Goal: Transaction & Acquisition: Purchase product/service

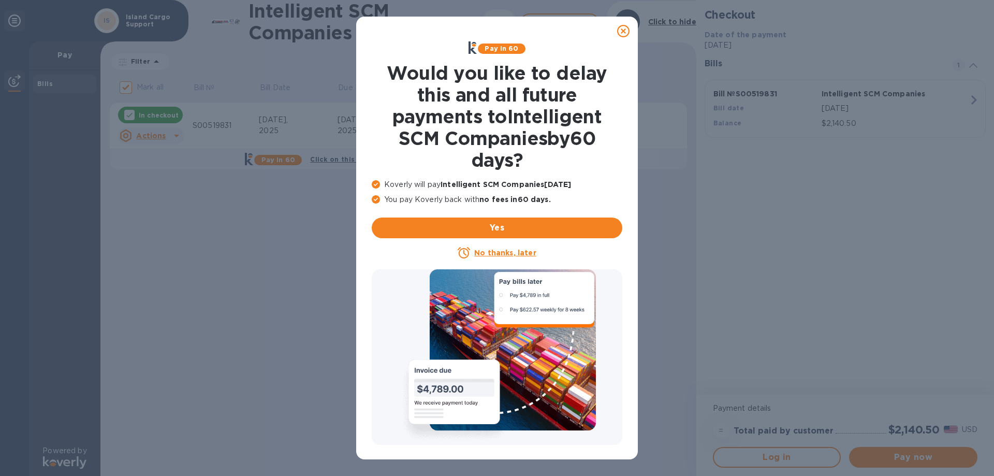
click at [620, 33] on icon at bounding box center [623, 31] width 12 height 12
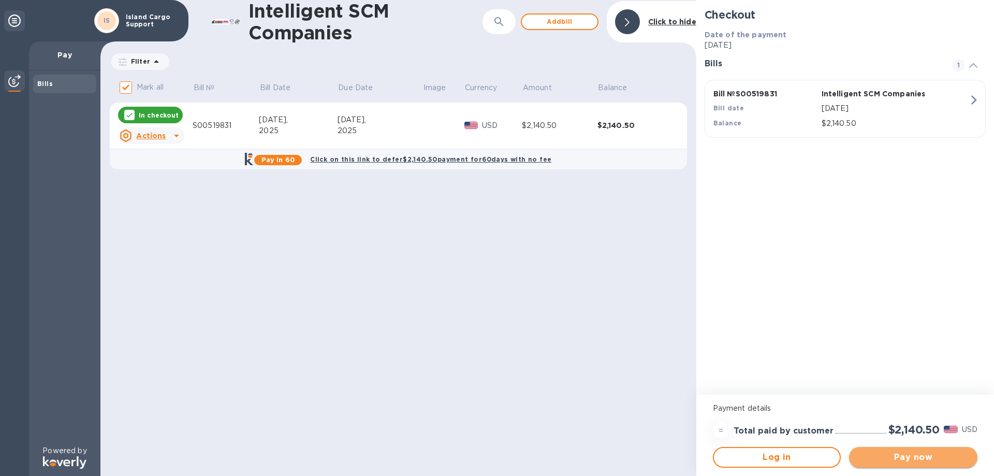
click at [918, 455] on span "Pay now" at bounding box center [913, 457] width 112 height 12
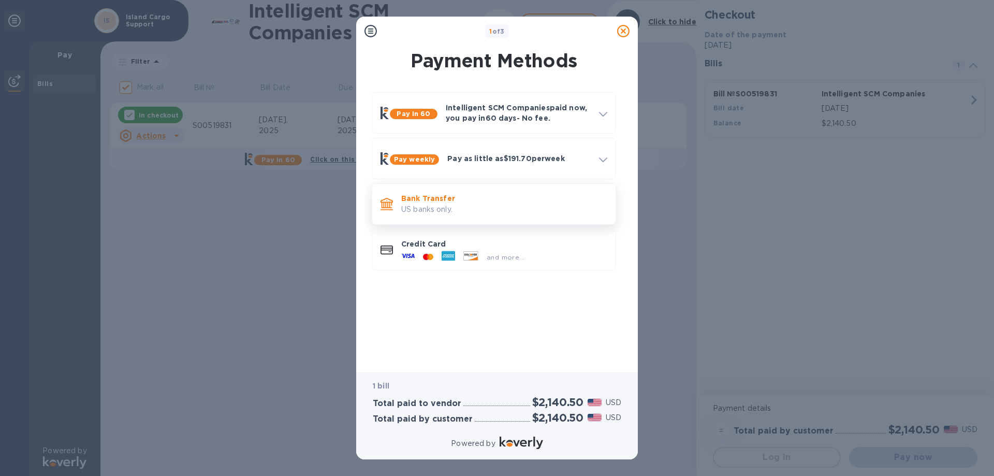
click at [463, 205] on p "US banks only." at bounding box center [504, 209] width 206 height 11
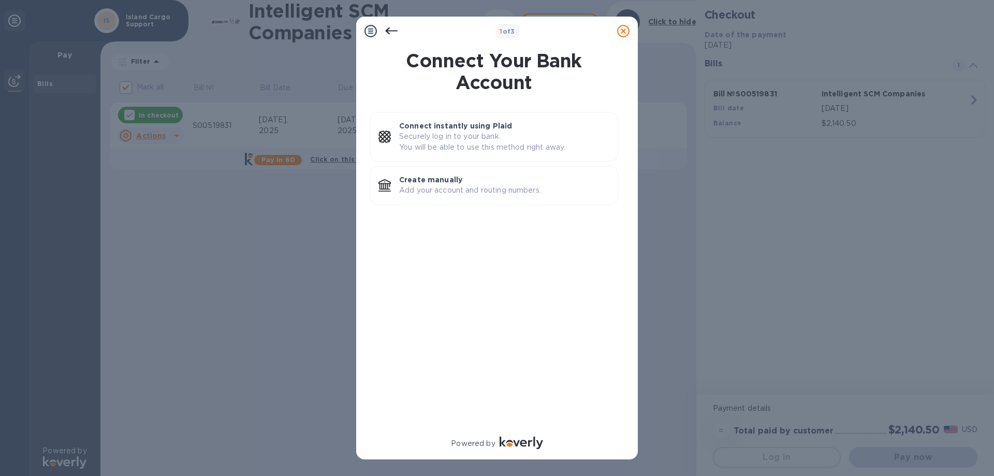
click at [391, 28] on icon at bounding box center [391, 31] width 12 height 12
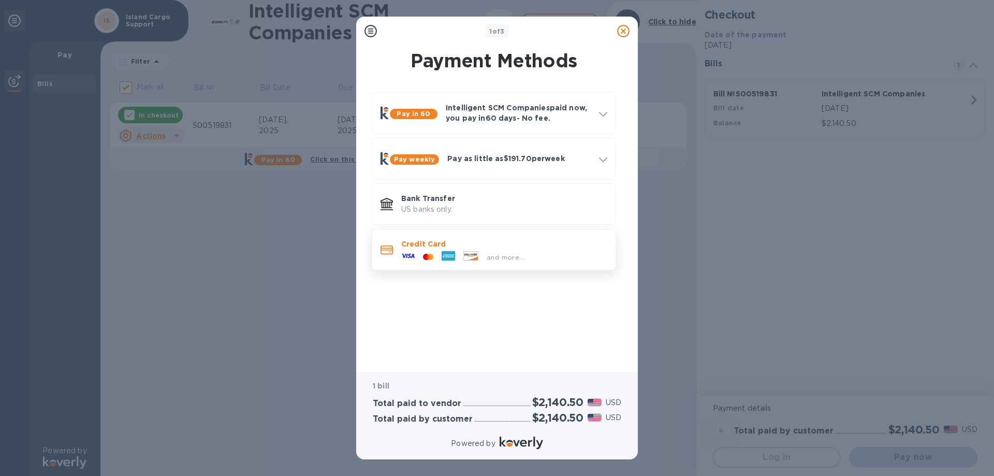
click at [461, 258] on div at bounding box center [470, 256] width 23 height 11
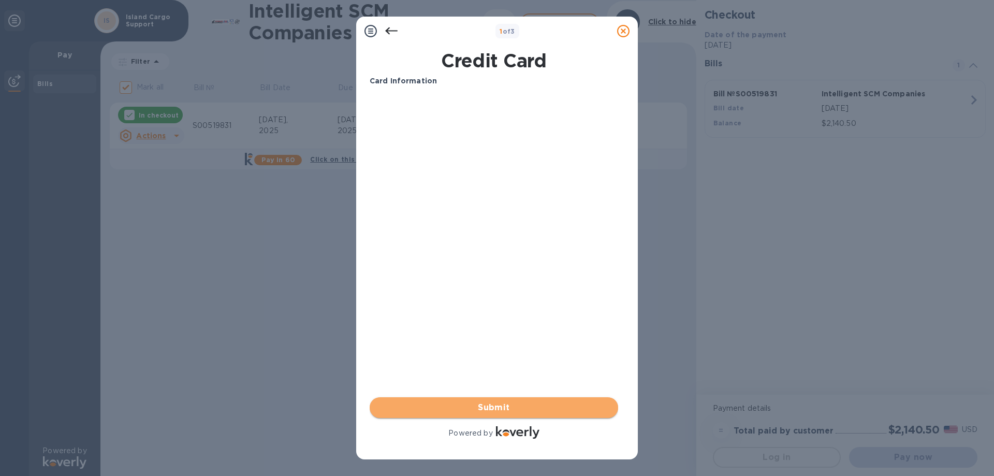
click at [498, 409] on span "Submit" at bounding box center [494, 407] width 232 height 12
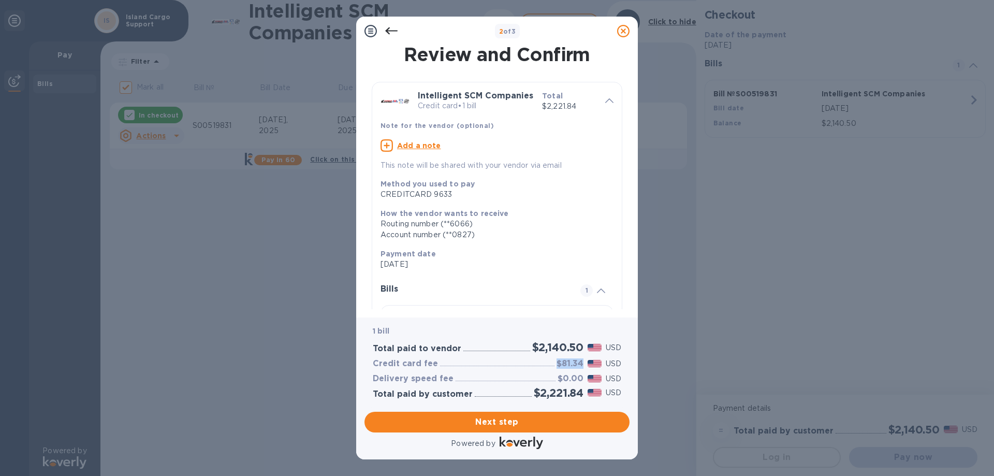
drag, startPoint x: 582, startPoint y: 365, endPoint x: 550, endPoint y: 363, distance: 32.2
click at [550, 363] on div "Credit card fee $81.34 USD" at bounding box center [497, 363] width 253 height 15
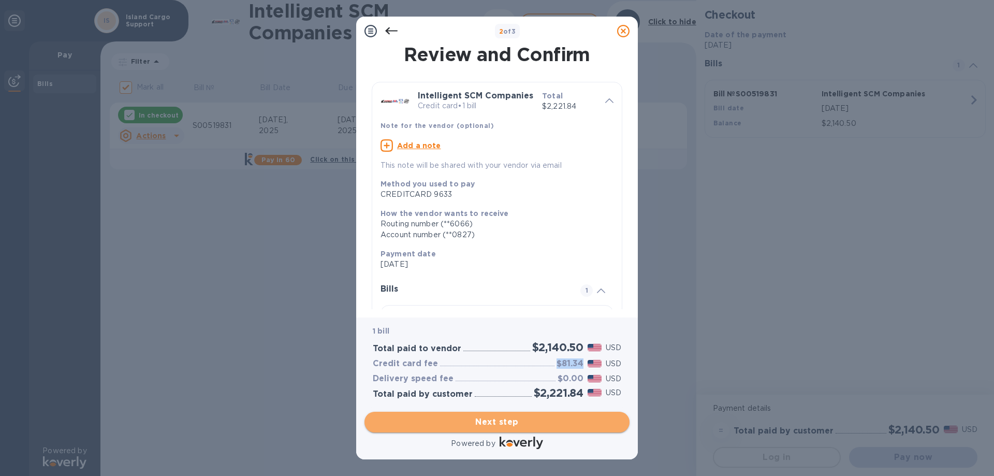
click at [572, 414] on button "Next step" at bounding box center [497, 422] width 265 height 21
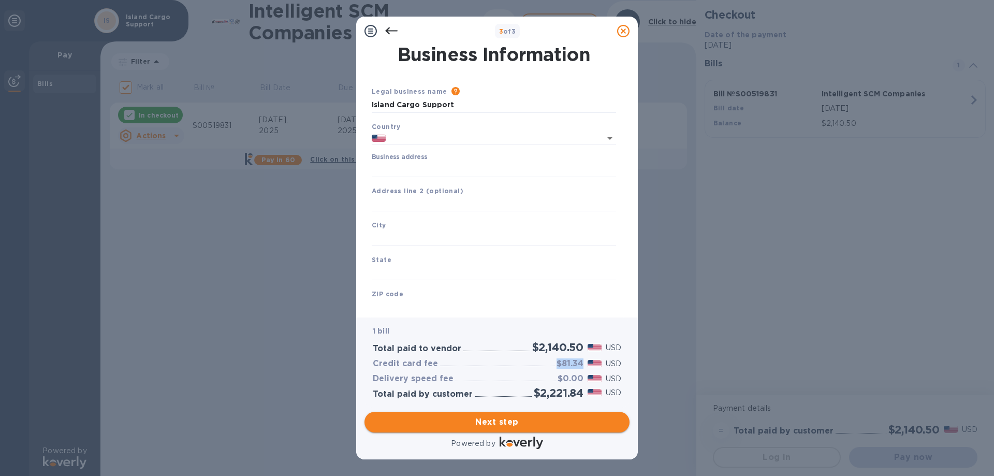
type input "[GEOGRAPHIC_DATA]"
click at [450, 160] on div "Business address" at bounding box center [494, 165] width 244 height 24
click at [445, 168] on input "Business address" at bounding box center [494, 170] width 244 height 16
type input "[STREET_ADDRESS][PERSON_NAME]"
click at [415, 236] on input "text" at bounding box center [494, 238] width 244 height 16
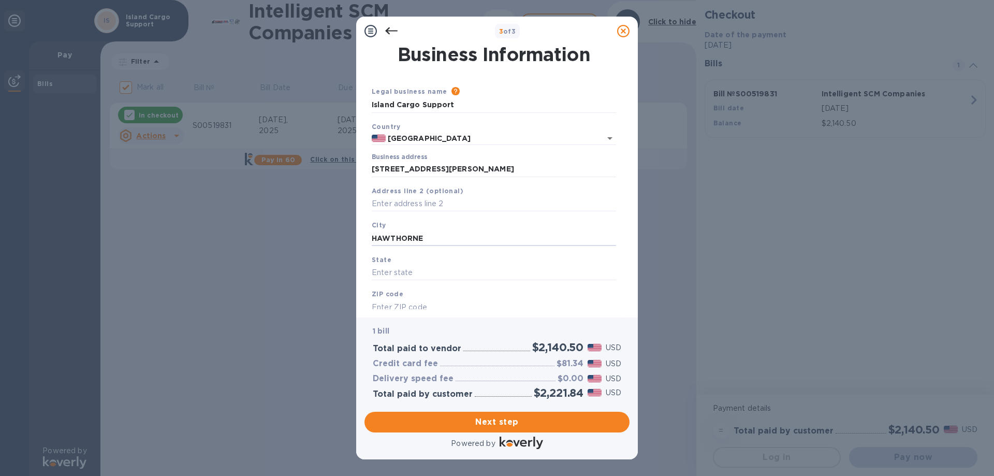
type input "HAWTHORNE"
type input "[US_STATE]"
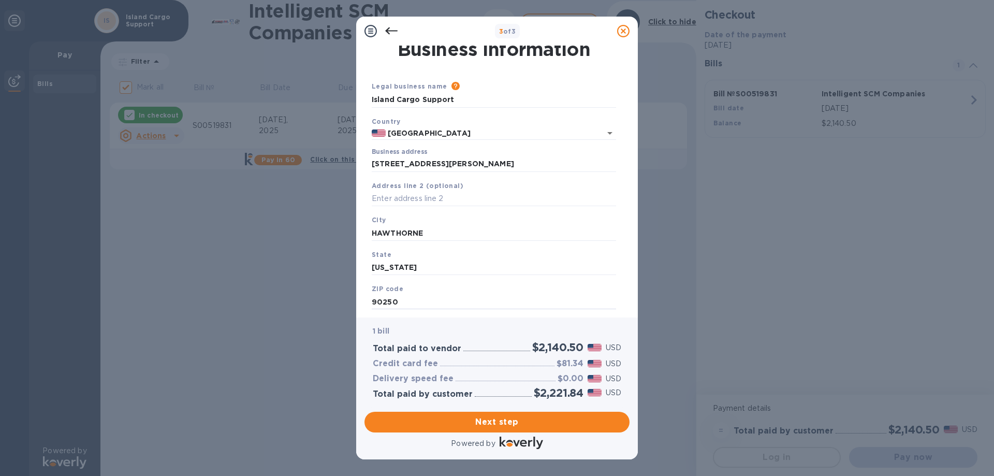
type input "90250"
click at [497, 429] on button "Next step" at bounding box center [497, 422] width 265 height 21
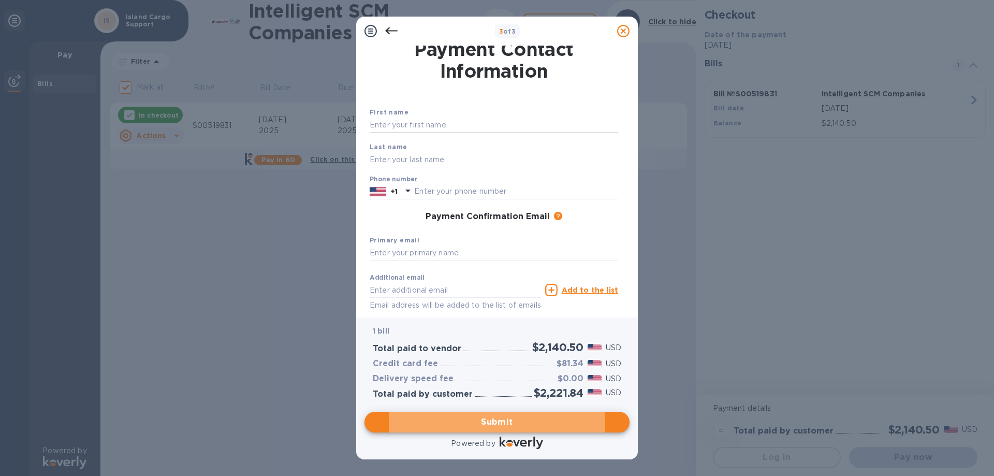
click at [430, 126] on input "text" at bounding box center [494, 126] width 249 height 16
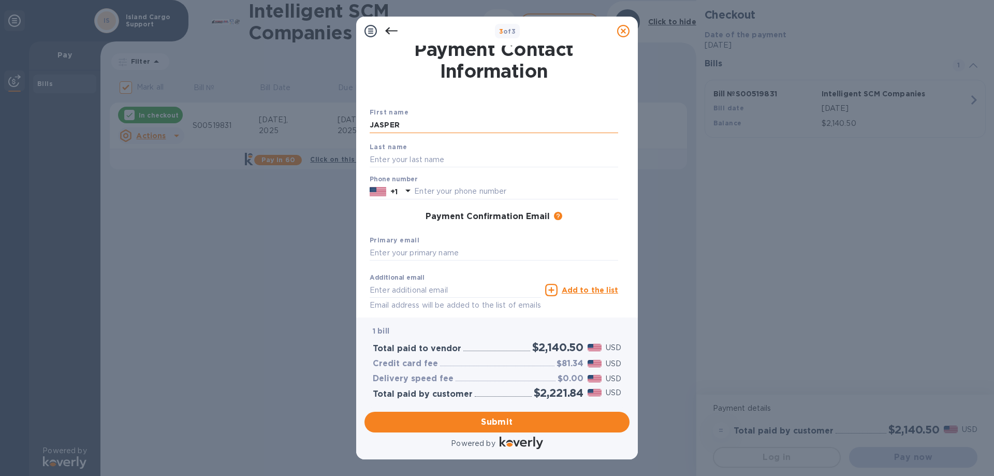
type input "JASPER"
type input "TUIASOSOPO"
click at [403, 184] on icon at bounding box center [408, 190] width 12 height 12
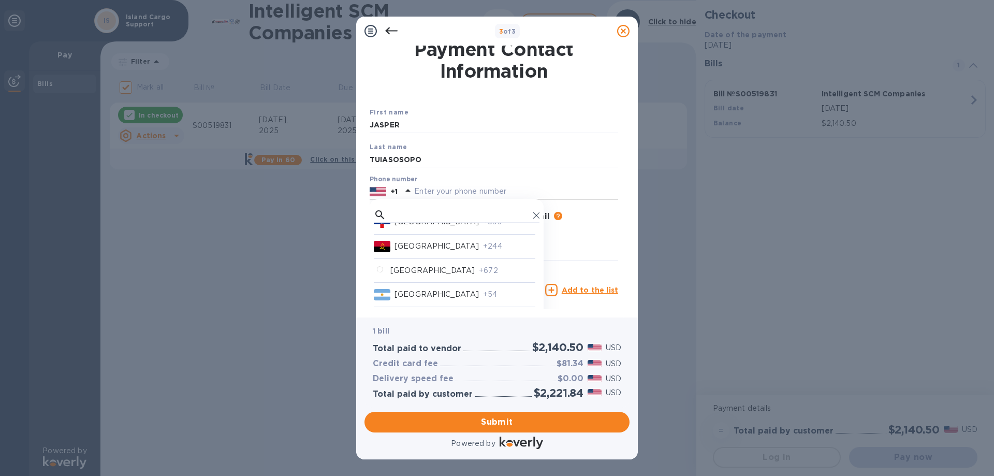
scroll to position [259, 0]
click at [433, 268] on p "[US_STATE]" at bounding box center [418, 266] width 46 height 11
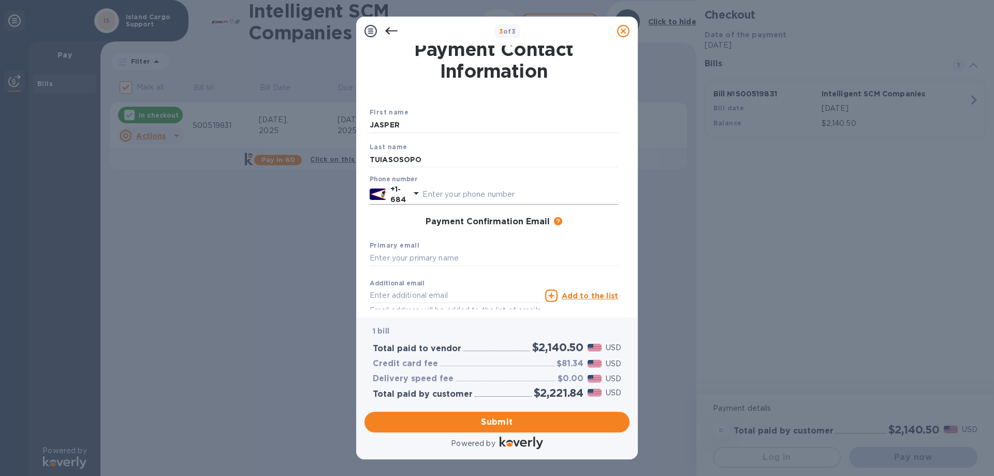
click at [498, 184] on div "+1-684" at bounding box center [494, 194] width 249 height 21
click at [491, 195] on input "text" at bounding box center [520, 194] width 196 height 16
click at [415, 257] on input "text" at bounding box center [494, 259] width 249 height 16
paste input "[EMAIL_ADDRESS][DOMAIN_NAME]"
type input "[EMAIL_ADDRESS][DOMAIN_NAME]"
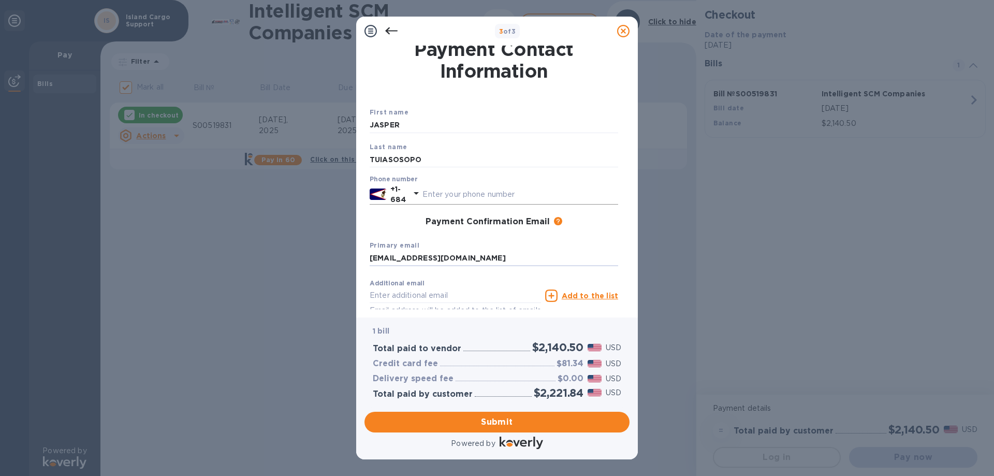
click at [451, 185] on div "+1-684" at bounding box center [494, 194] width 249 height 21
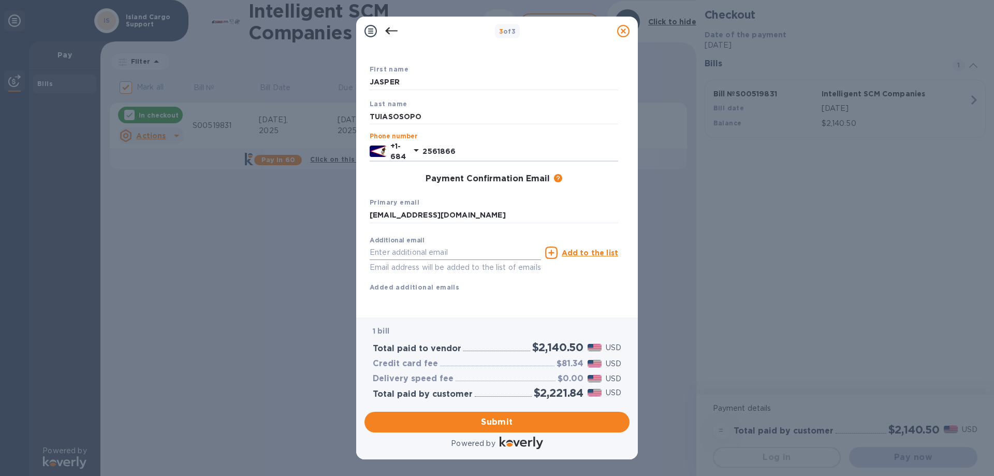
type input "2561866"
click at [447, 245] on input "text" at bounding box center [455, 253] width 171 height 16
type input "[PERSON_NAME][EMAIL_ADDRESS][PERSON_NAME][DOMAIN_NAME]"
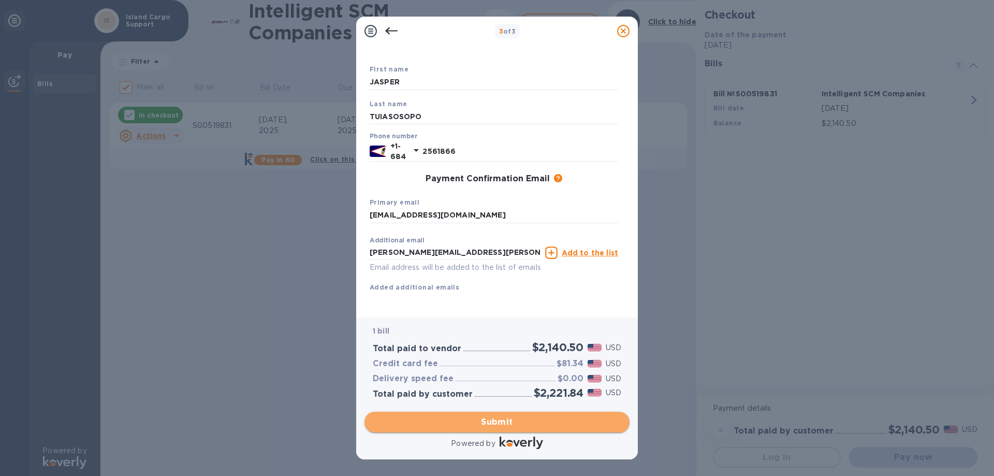
click at [498, 421] on span "Submit" at bounding box center [497, 422] width 249 height 12
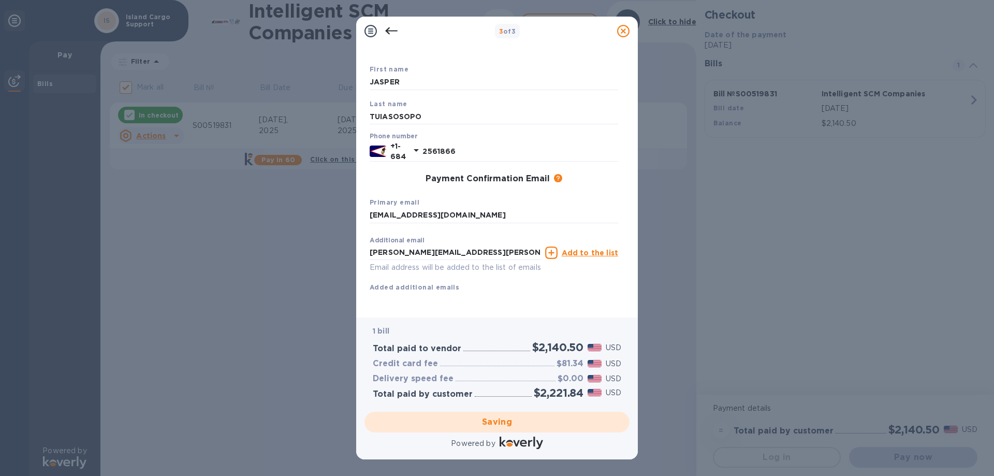
click at [595, 249] on u "Add to the list" at bounding box center [590, 253] width 56 height 8
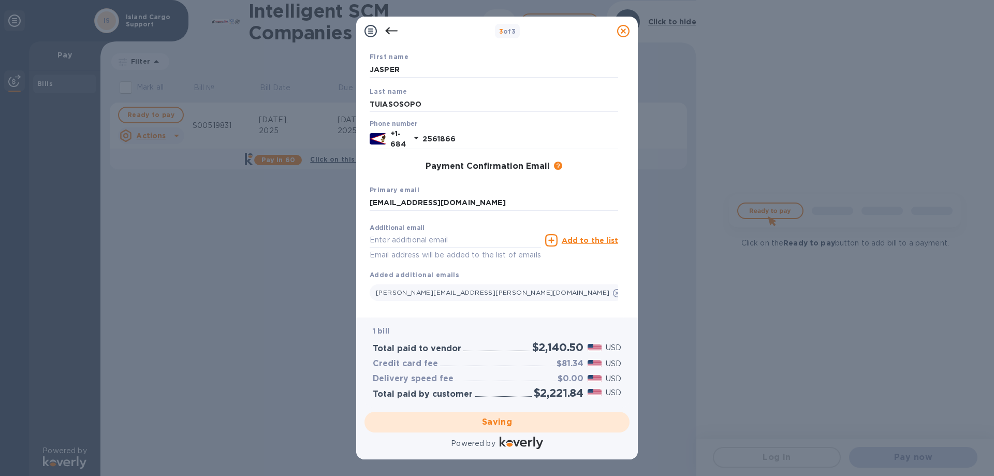
checkbox input "false"
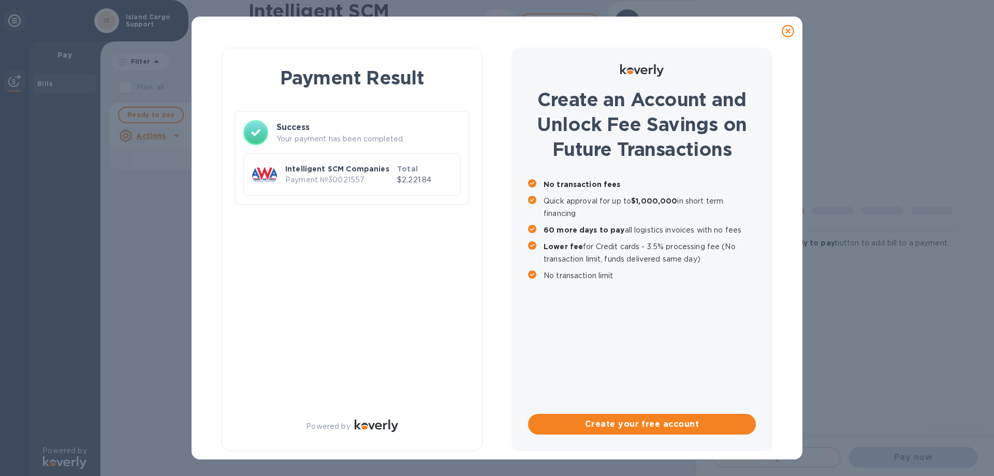
scroll to position [0, 0]
